Goal: Task Accomplishment & Management: Complete application form

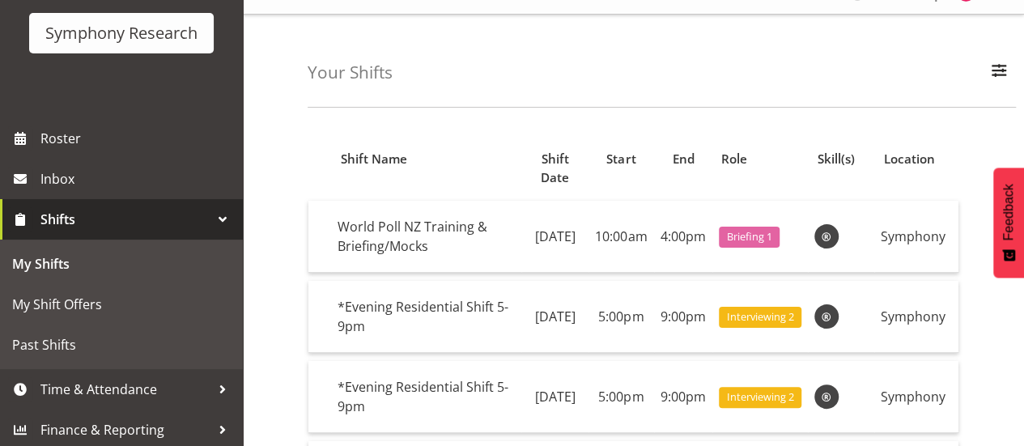
scroll to position [107, 0]
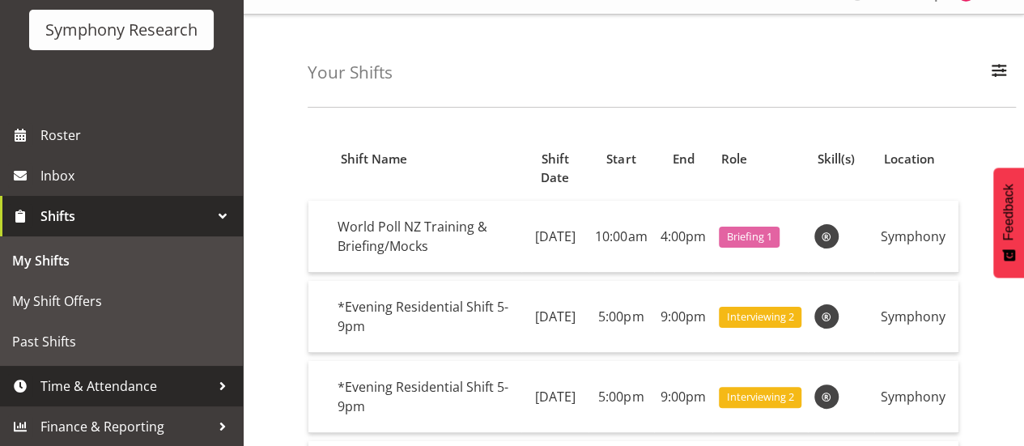
click at [147, 388] on span "Time & Attendance" at bounding box center [125, 386] width 170 height 24
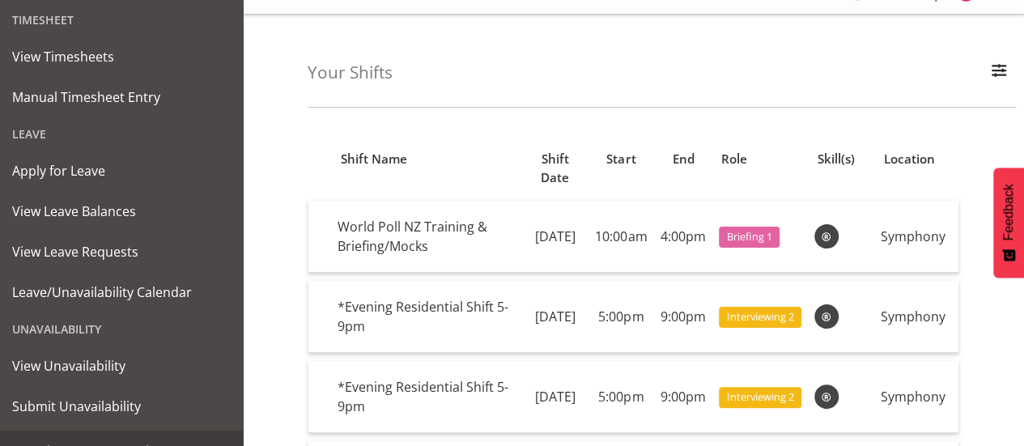
scroll to position [410, 0]
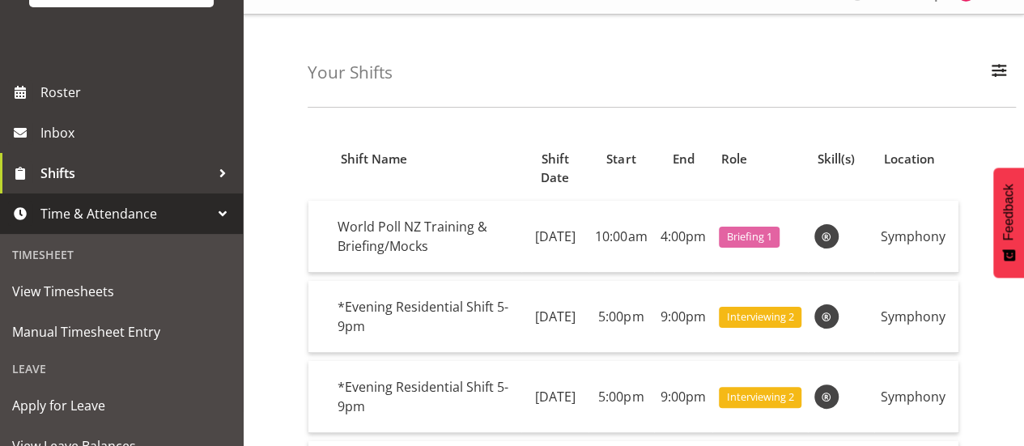
scroll to position [151, 0]
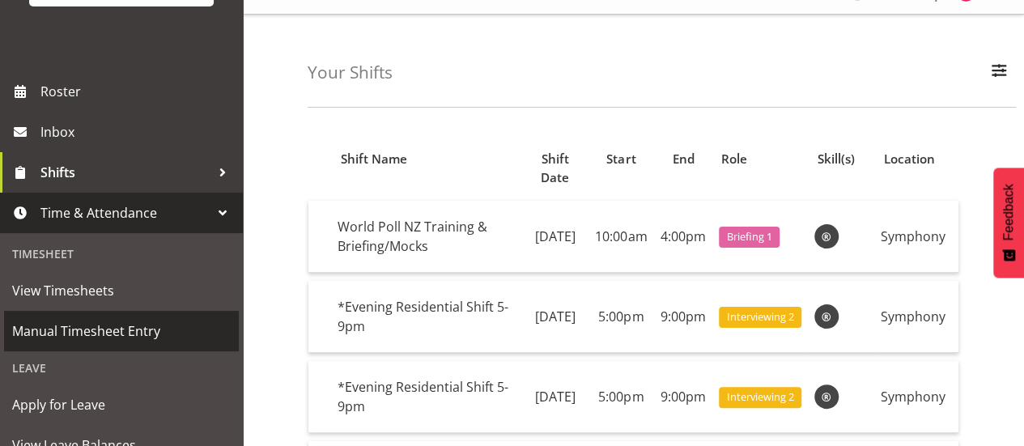
click at [116, 333] on span "Manual Timesheet Entry" at bounding box center [121, 331] width 219 height 24
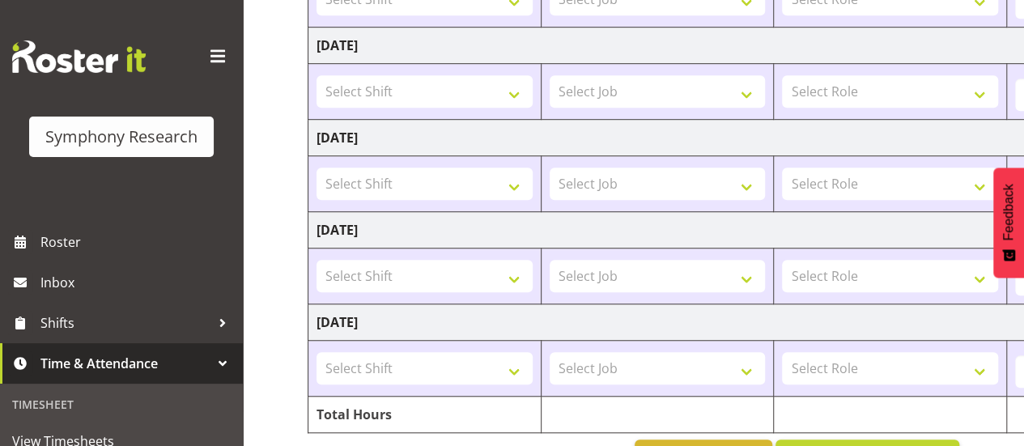
scroll to position [520, 0]
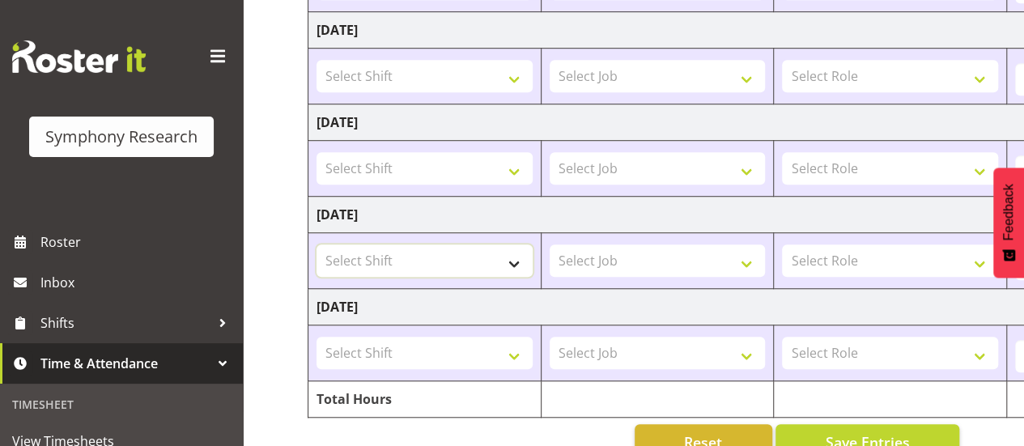
click at [475, 259] on select "Select Shift !!Project Briefing (Job to be assigned) !!Weekend Residential (Ros…" at bounding box center [424, 260] width 216 height 32
select select "56694"
click at [316, 244] on select "Select Shift !!Project Briefing (Job to be assigned) !!Weekend Residential (Ros…" at bounding box center [424, 260] width 216 height 32
click at [717, 255] on select "Select Job 550060 IF Admin 553492 World Poll Aus Wave 2 Main 2025 553493 World …" at bounding box center [658, 260] width 216 height 32
select select "10527"
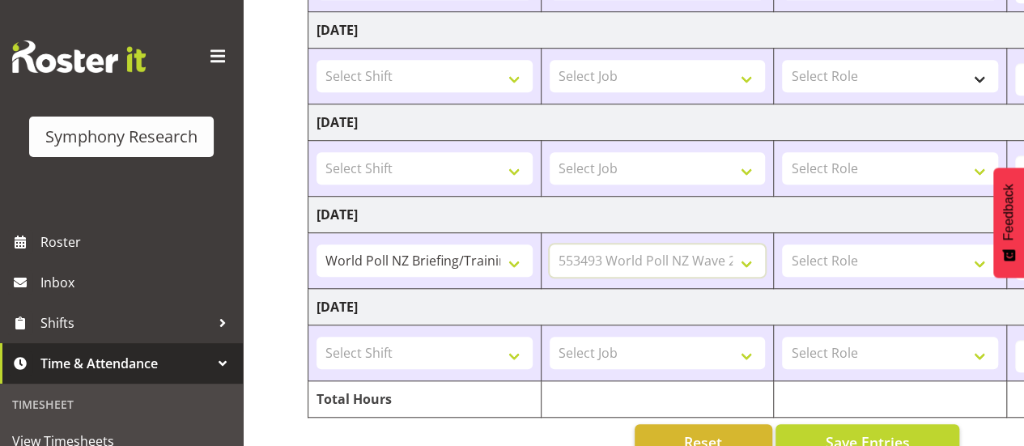
click at [550, 244] on select "Select Job 550060 IF Admin 553492 World Poll Aus Wave 2 Main 2025 553493 World …" at bounding box center [658, 260] width 216 height 32
click at [867, 256] on select "Select Role Briefing Interviewing" at bounding box center [890, 260] width 216 height 32
select select "297"
click at [782, 244] on select "Select Role Briefing Interviewing" at bounding box center [890, 260] width 216 height 32
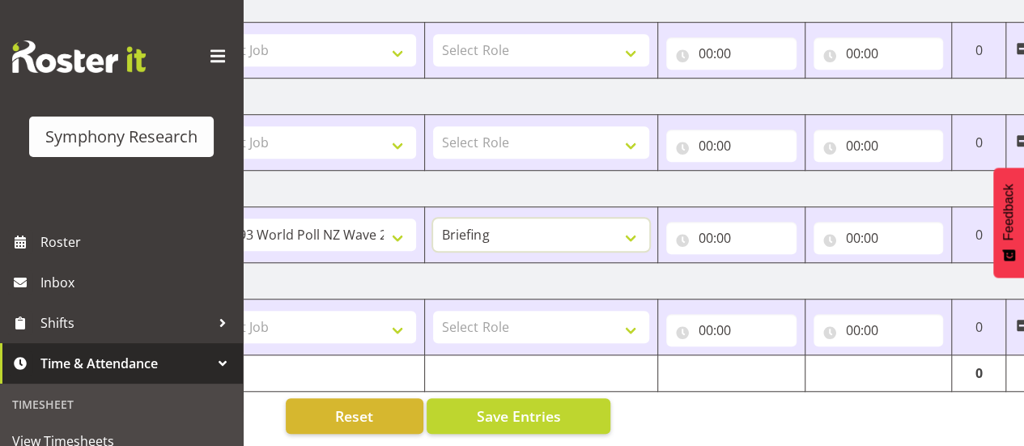
scroll to position [0, 346]
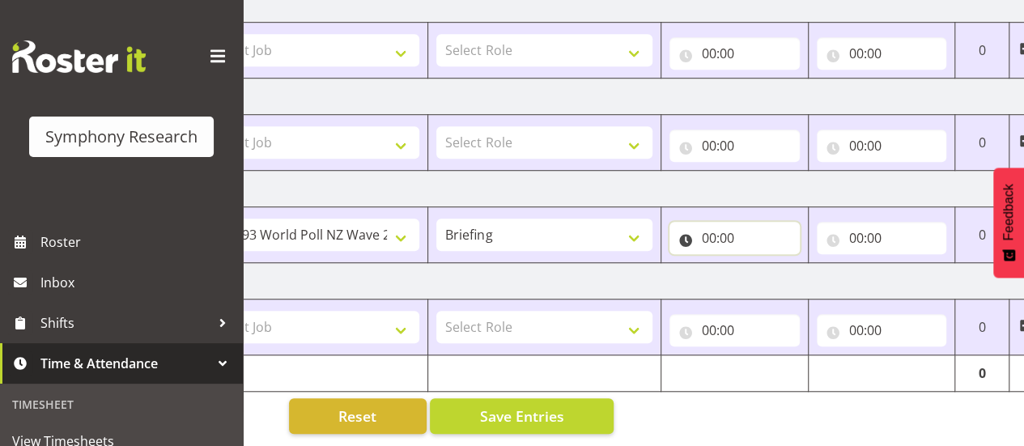
click at [712, 227] on input "00:00" at bounding box center [734, 238] width 130 height 32
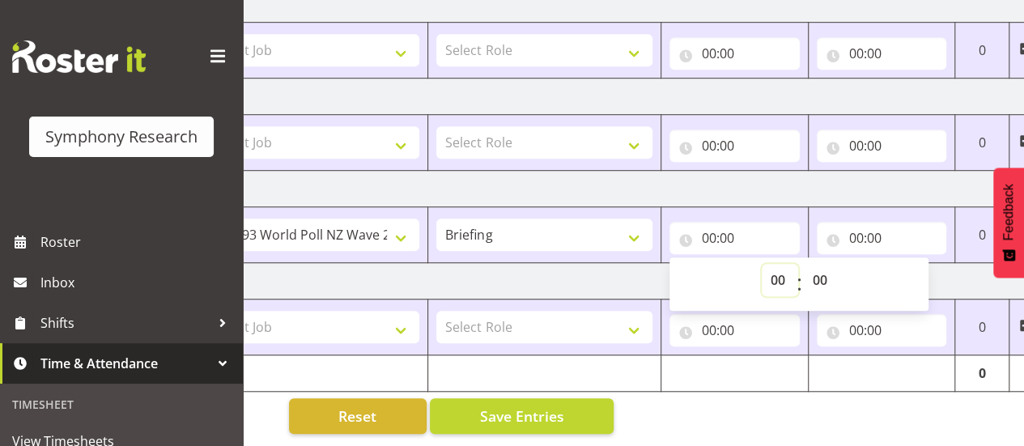
click at [782, 267] on select "00 01 02 03 04 05 06 07 08 09 10 11 12 13 14 15 16 17 18 19 20 21 22 23" at bounding box center [780, 280] width 36 height 32
select select "10"
click at [762, 264] on select "00 01 02 03 04 05 06 07 08 09 10 11 12 13 14 15 16 17 18 19 20 21 22 23" at bounding box center [780, 280] width 36 height 32
type input "10:00"
click at [871, 223] on input "00:00" at bounding box center [882, 238] width 130 height 32
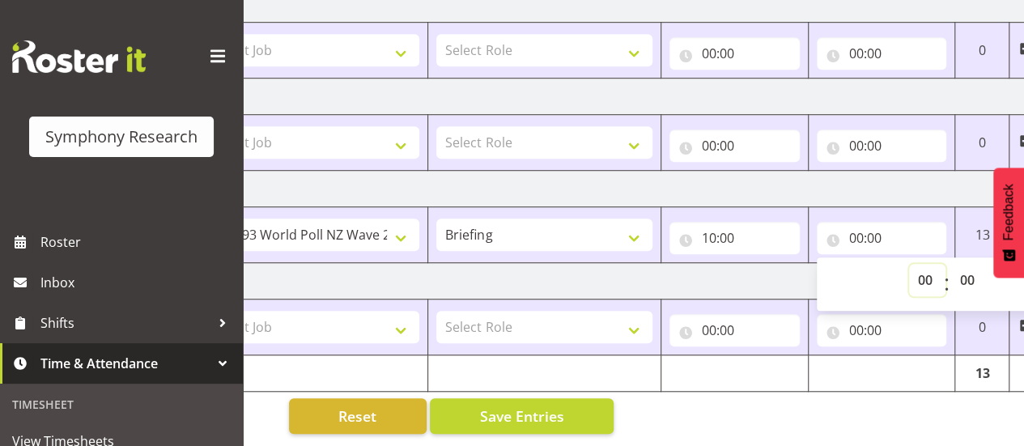
click at [931, 270] on select "00 01 02 03 04 05 06 07 08 09 10 11 12 13 14 15 16 17 18 19 20 21 22 23" at bounding box center [927, 280] width 36 height 32
select select "4"
click at [909, 264] on select "00 01 02 03 04 05 06 07 08 09 10 11 12 13 14 15 16 17 18 19 20 21 22 23" at bounding box center [927, 280] width 36 height 32
type input "04:00"
click at [973, 273] on select "00 01 02 03 04 05 06 07 08 09 10 11 12 13 14 15 16 17 18 19 20 21 22 23 24 25 2…" at bounding box center [969, 280] width 36 height 32
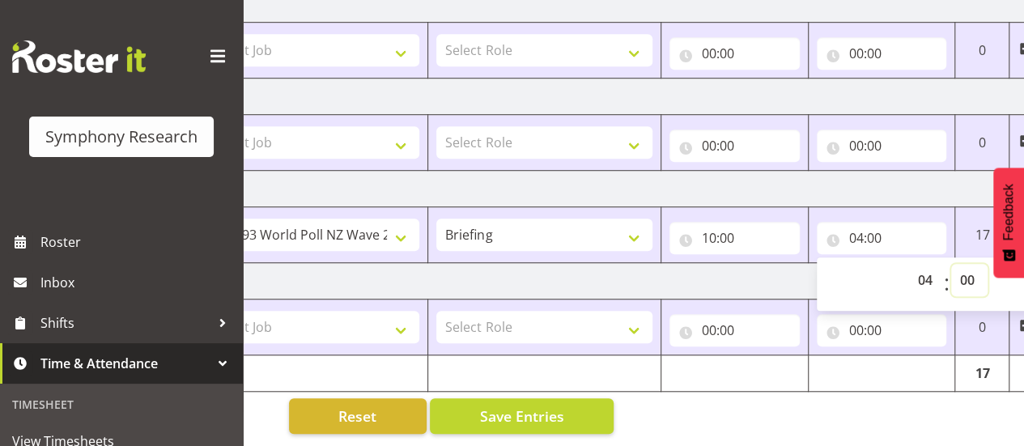
select select "20"
click at [951, 264] on select "00 01 02 03 04 05 06 07 08 09 10 11 12 13 14 15 16 17 18 19 20 21 22 23 24 25 2…" at bounding box center [969, 280] width 36 height 32
type input "04:20"
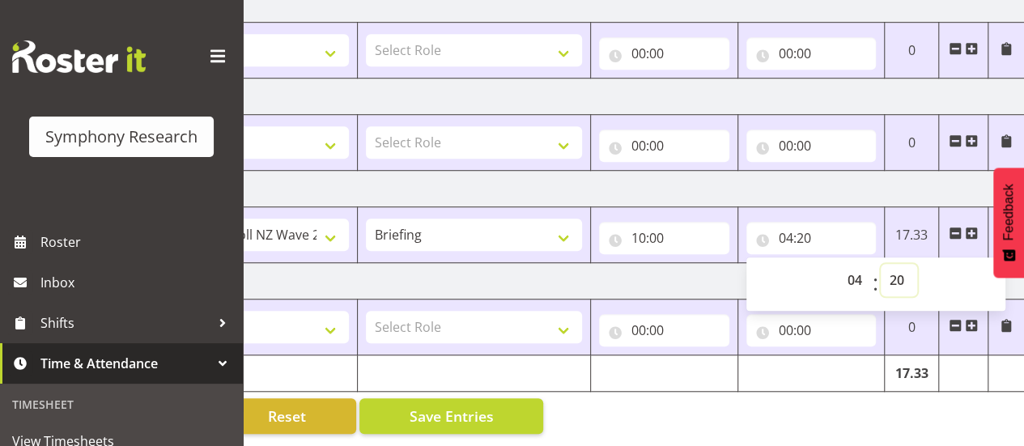
scroll to position [0, 417]
click at [853, 273] on select "00 01 02 03 04 05 06 07 08 09 10 11 12 13 14 15 16 17 18 19 20 21 22 23" at bounding box center [856, 280] width 36 height 32
select select "16"
click at [838, 264] on select "00 01 02 03 04 05 06 07 08 09 10 11 12 13 14 15 16 17 18 19 20 21 22 23" at bounding box center [856, 280] width 36 height 32
type input "16:20"
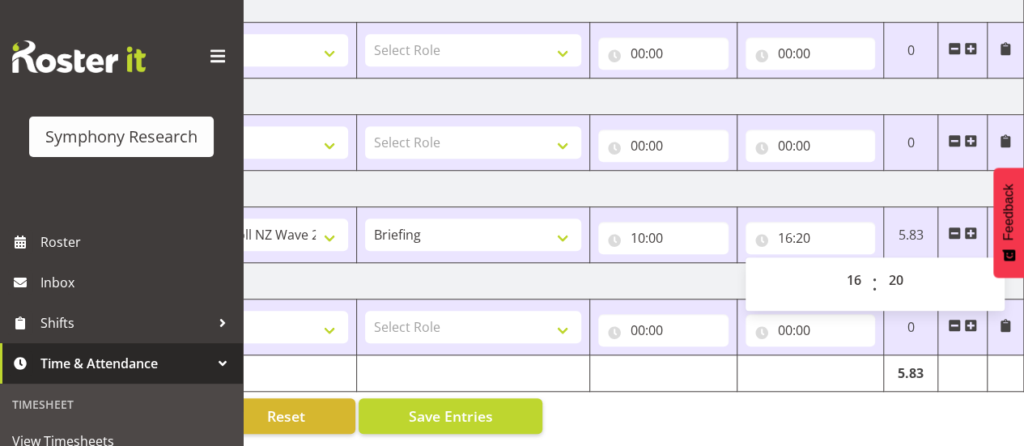
click at [643, 271] on td "Sunday 17th August 2025" at bounding box center [458, 281] width 1132 height 36
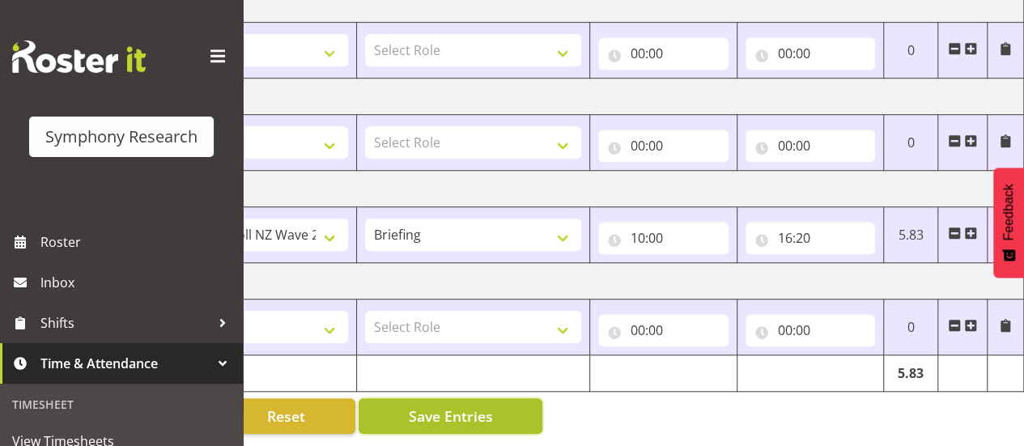
click at [436, 406] on span "Save Entries" at bounding box center [450, 416] width 84 height 21
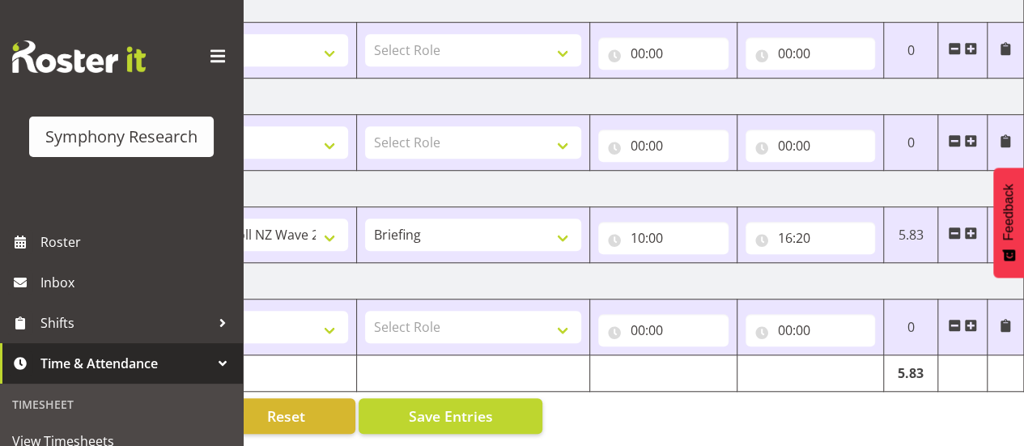
click at [587, 263] on td "Sunday 17th August 2025" at bounding box center [458, 281] width 1132 height 36
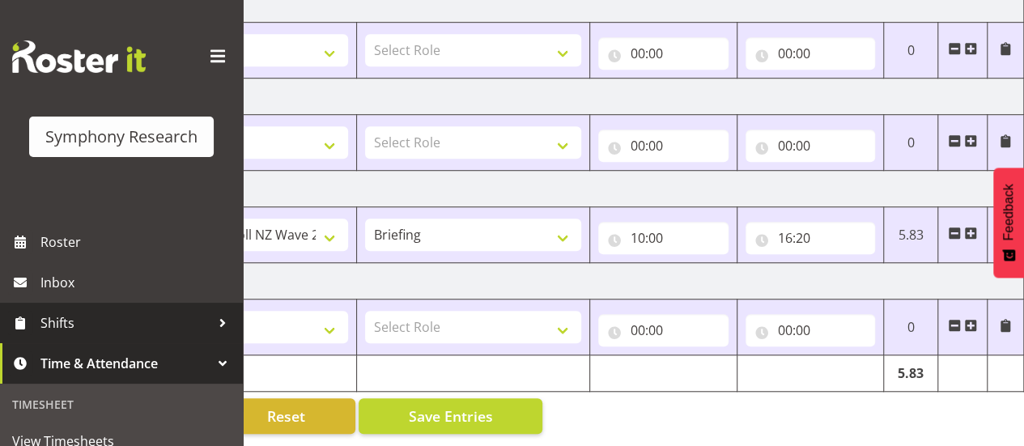
click at [144, 329] on span "Shifts" at bounding box center [125, 323] width 170 height 24
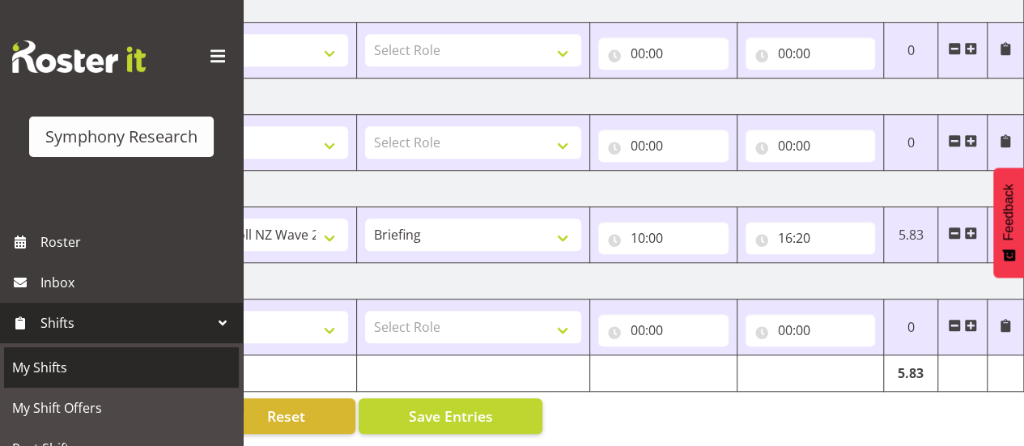
click at [73, 368] on span "My Shifts" at bounding box center [121, 367] width 219 height 24
